Goal: Find contact information: Find contact information

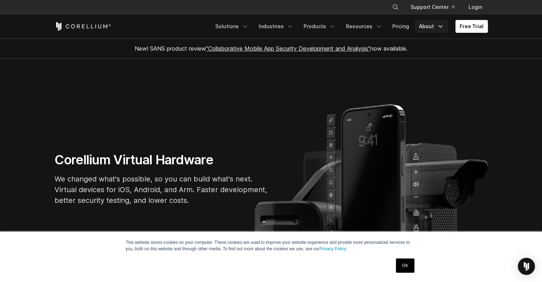
click at [441, 26] on icon "Navigation Menu" at bounding box center [440, 26] width 7 height 7
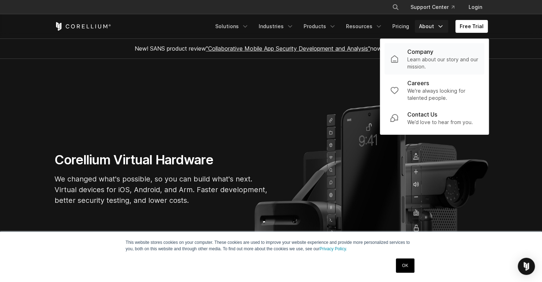
click at [415, 55] on p "Company" at bounding box center [420, 51] width 26 height 9
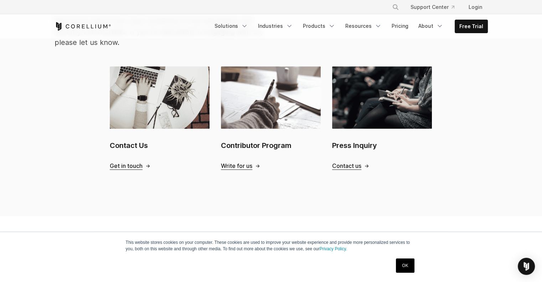
scroll to position [752, 0]
click at [133, 162] on span "Get in touch" at bounding box center [126, 165] width 33 height 7
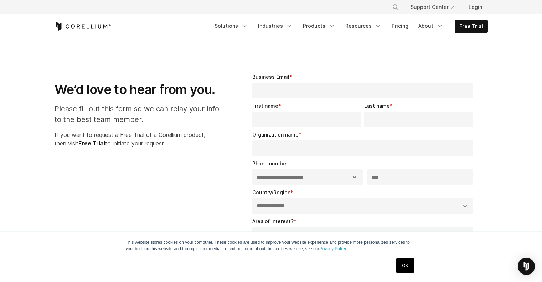
select select "**"
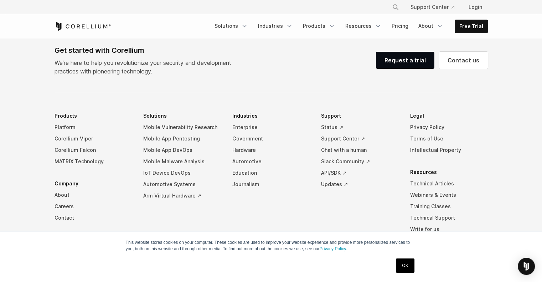
scroll to position [545, 0]
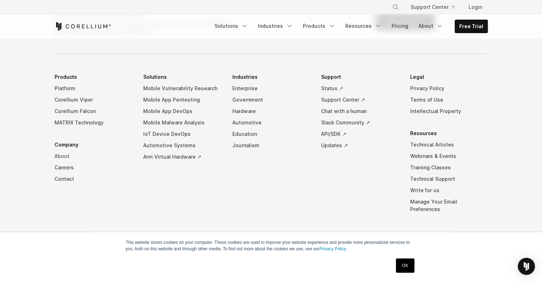
click at [66, 155] on link "About" at bounding box center [94, 155] width 78 height 11
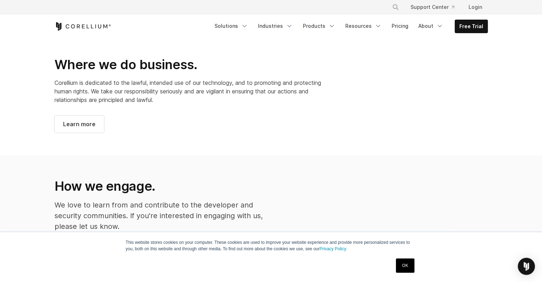
scroll to position [576, 0]
